Goal: Task Accomplishment & Management: Manage account settings

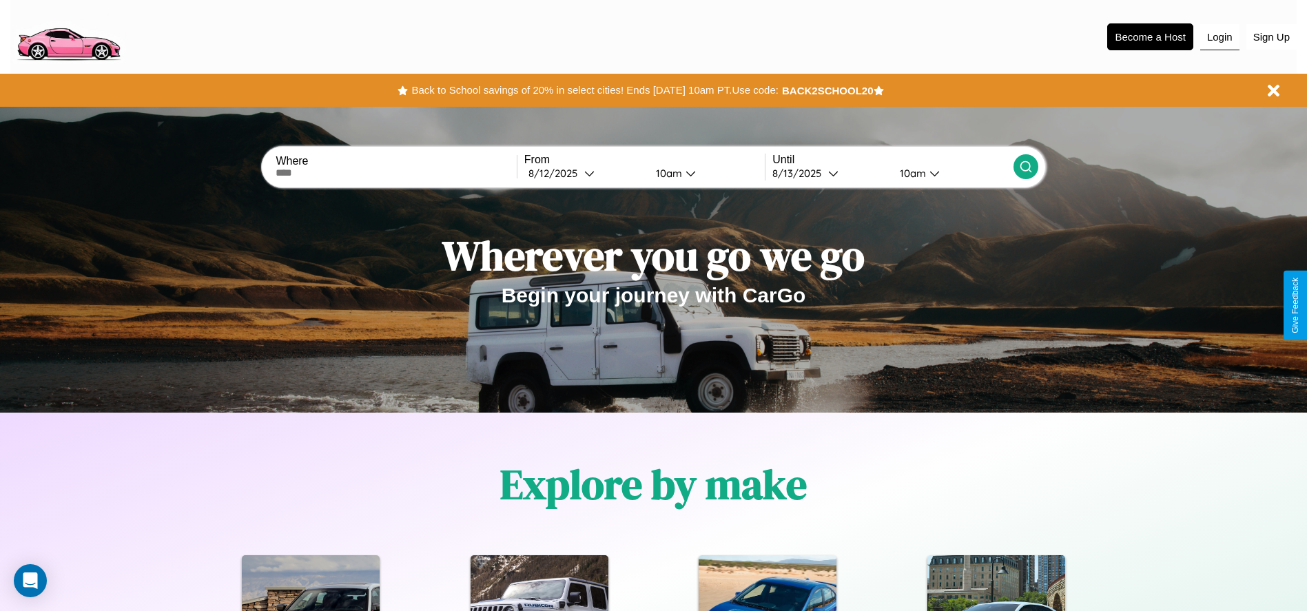
click at [1220, 37] on button "Login" at bounding box center [1219, 37] width 39 height 26
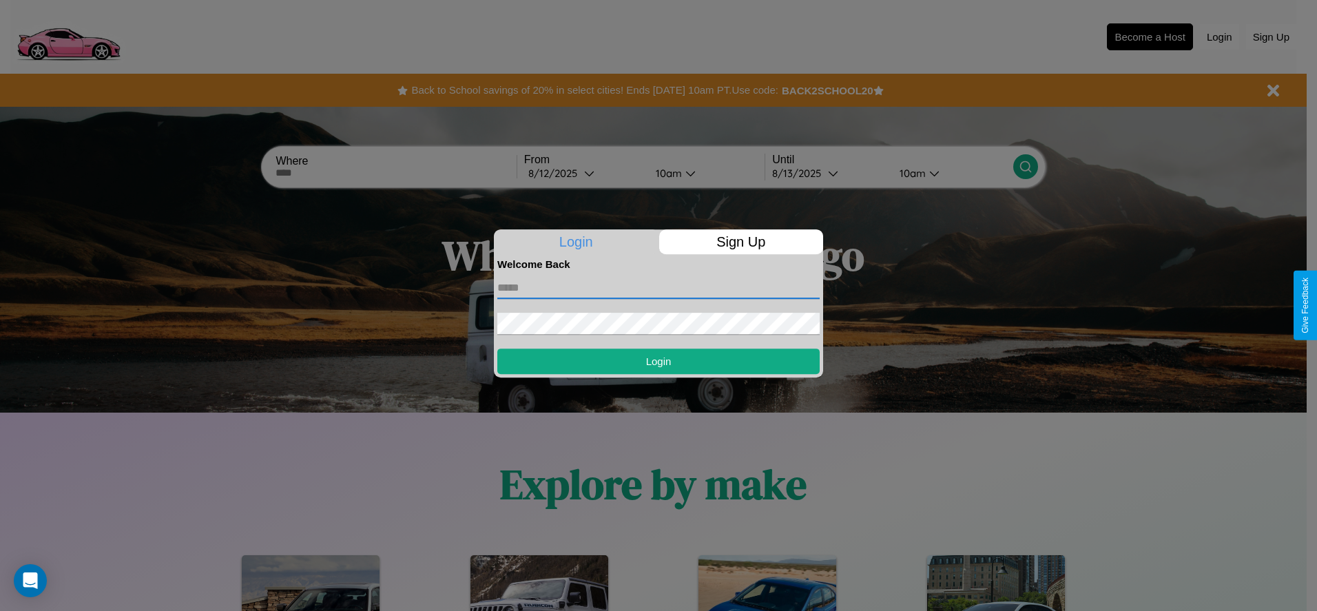
click at [659, 287] on input "text" at bounding box center [659, 288] width 322 height 22
type input "**********"
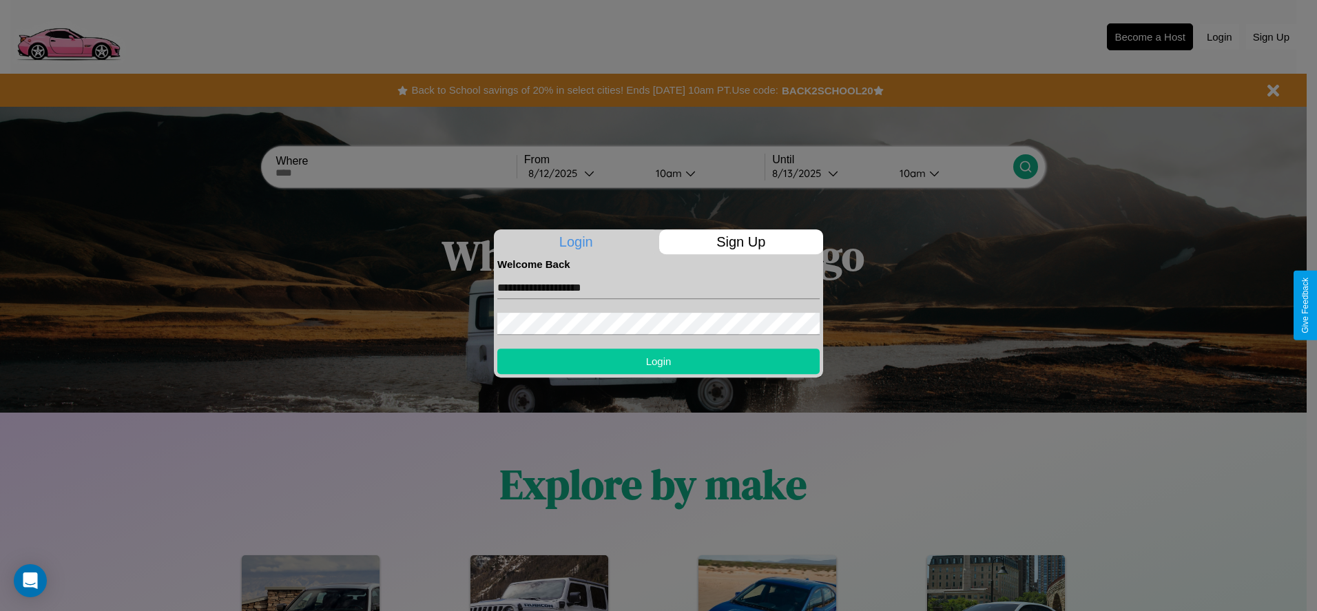
click at [659, 361] on button "Login" at bounding box center [659, 361] width 322 height 25
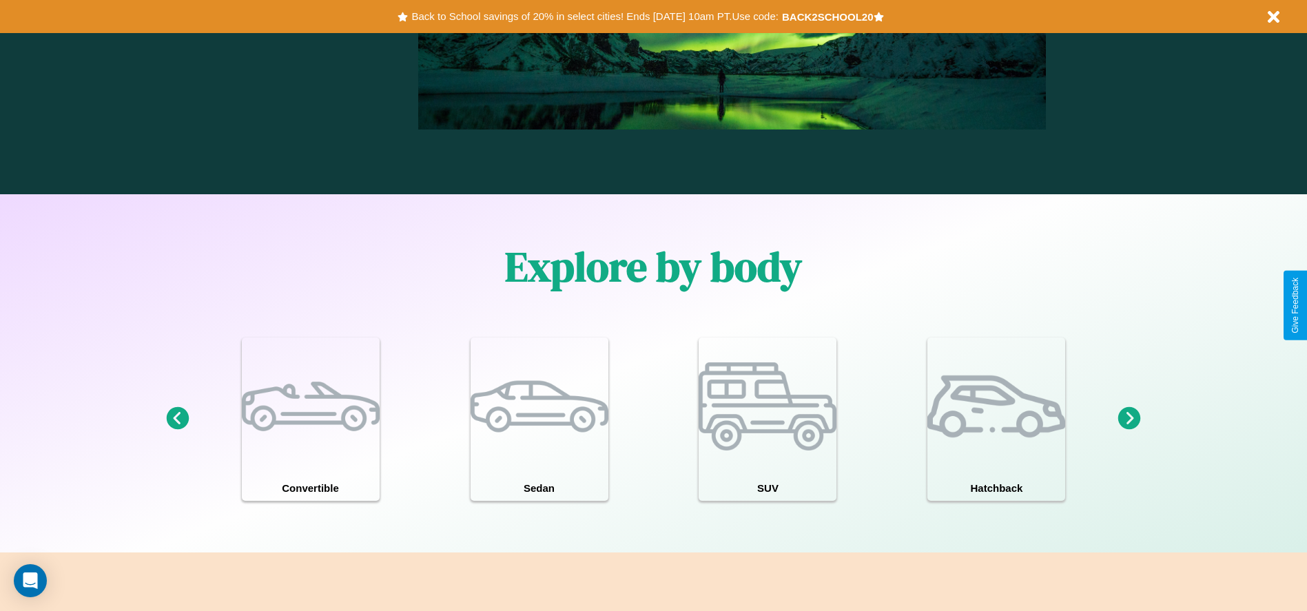
scroll to position [1977, 0]
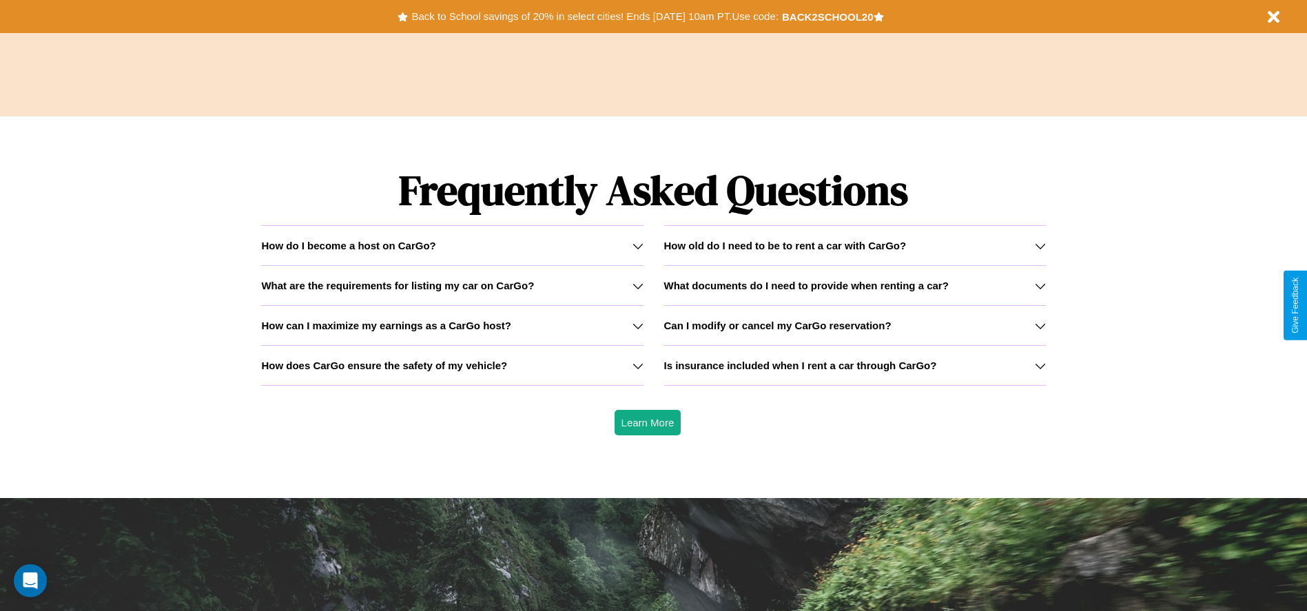
click at [637, 325] on icon at bounding box center [638, 325] width 11 height 11
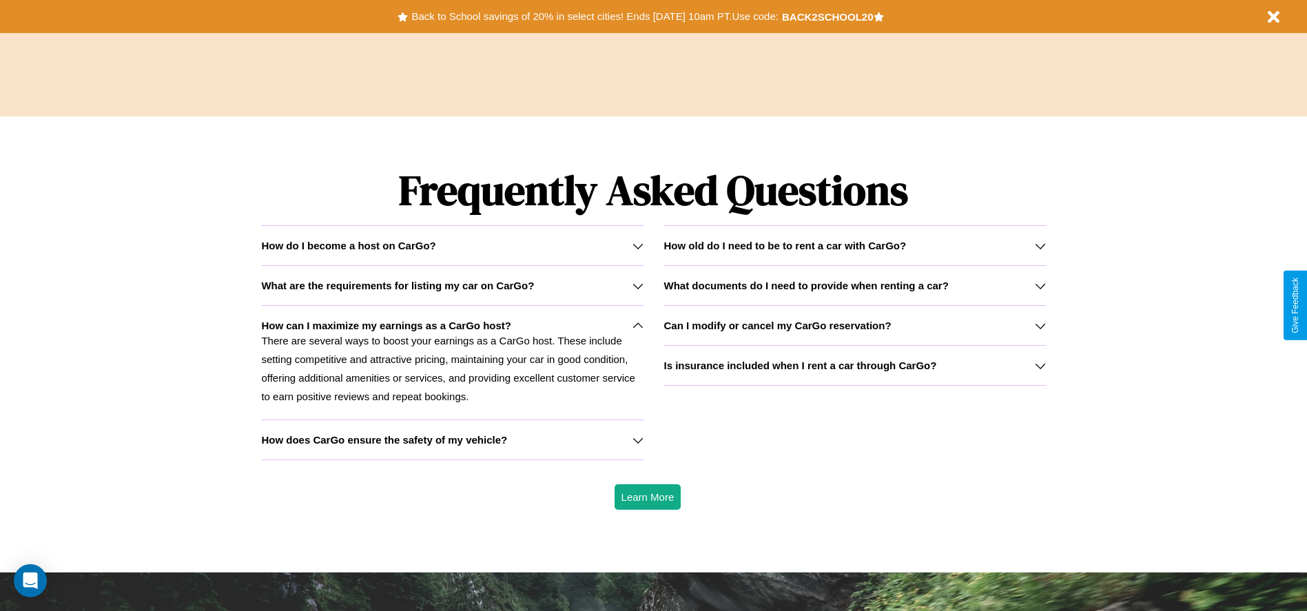
click at [854, 245] on h3 "How old do I need to be to rent a car with CarGo?" at bounding box center [785, 246] width 243 height 12
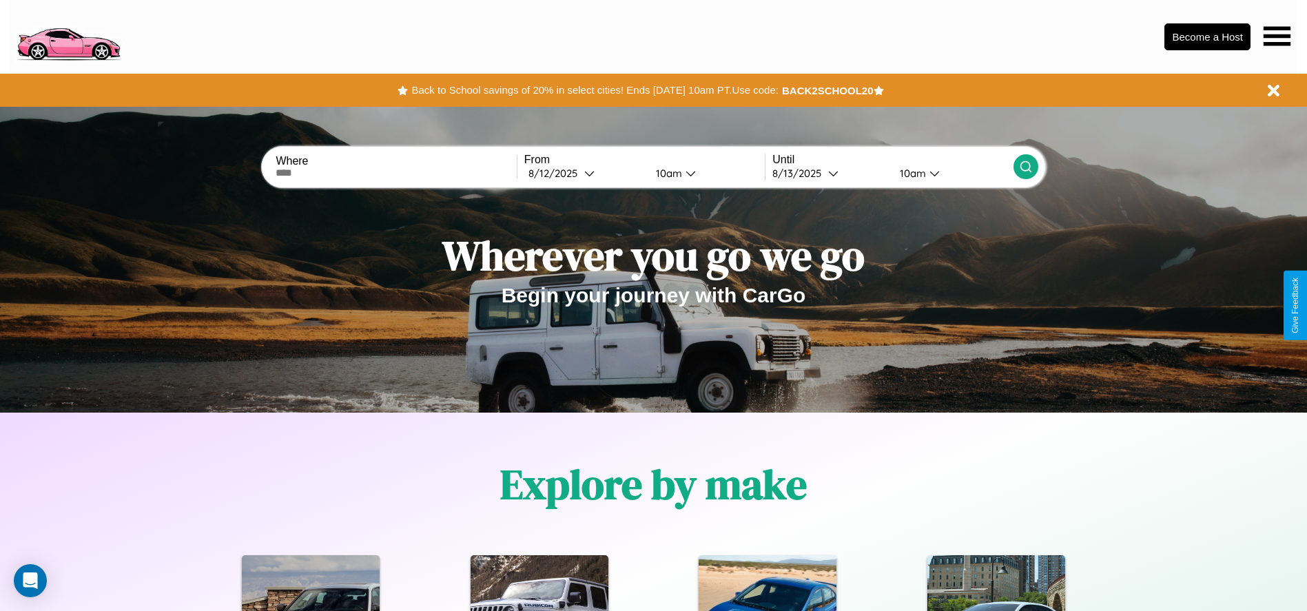
click at [1277, 36] on icon at bounding box center [1277, 35] width 27 height 19
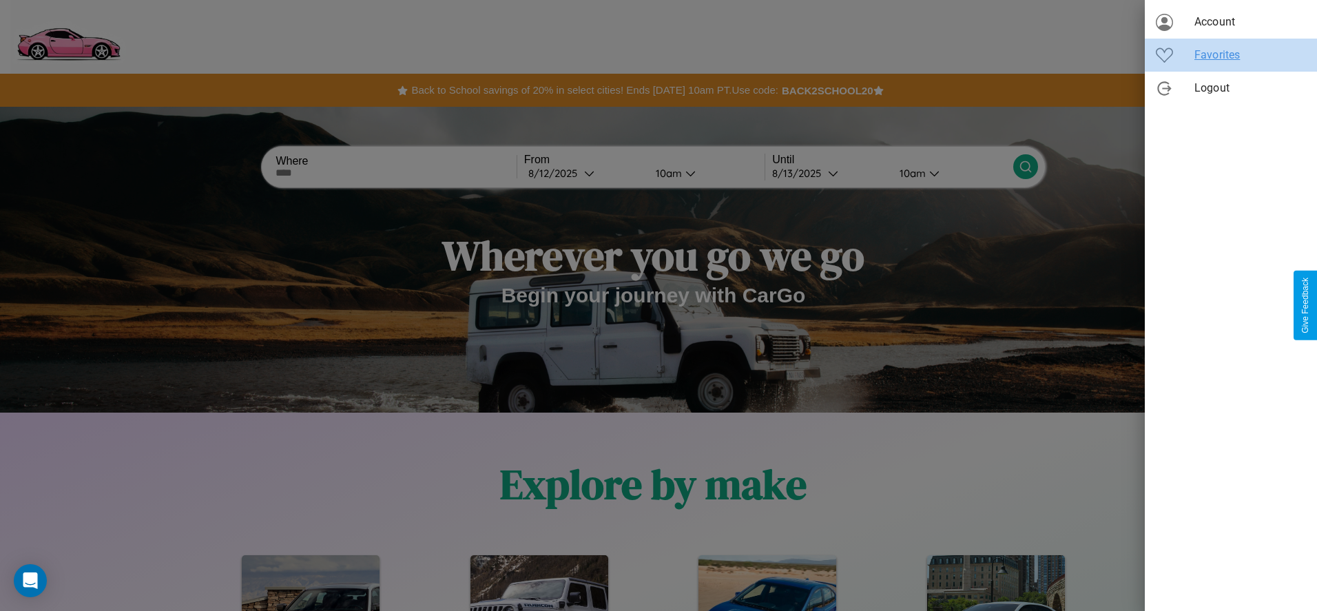
click at [1231, 55] on span "Favorites" at bounding box center [1251, 55] width 112 height 17
